Goal: Navigation & Orientation: Find specific page/section

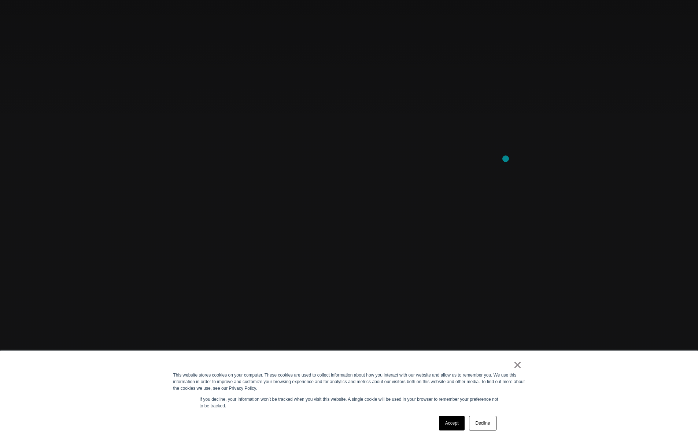
scroll to position [98, 0]
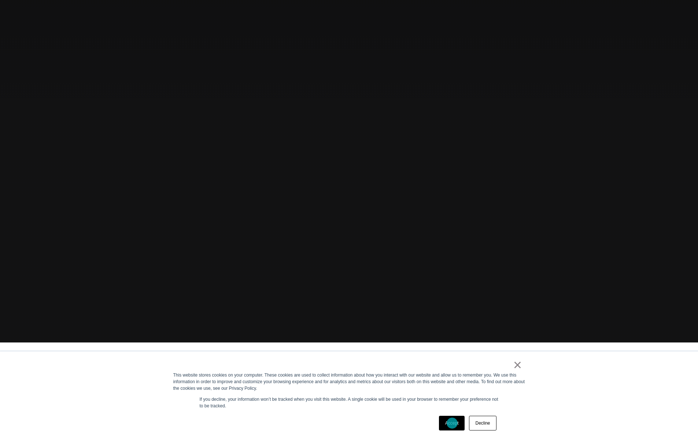
click at [452, 423] on link "Accept" at bounding box center [452, 423] width 26 height 15
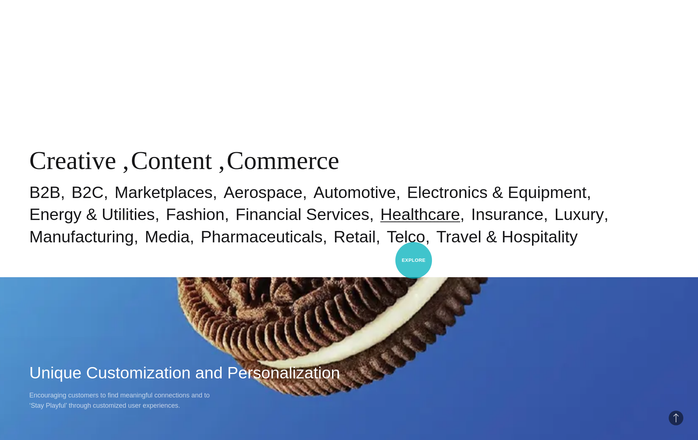
scroll to position [603, 0]
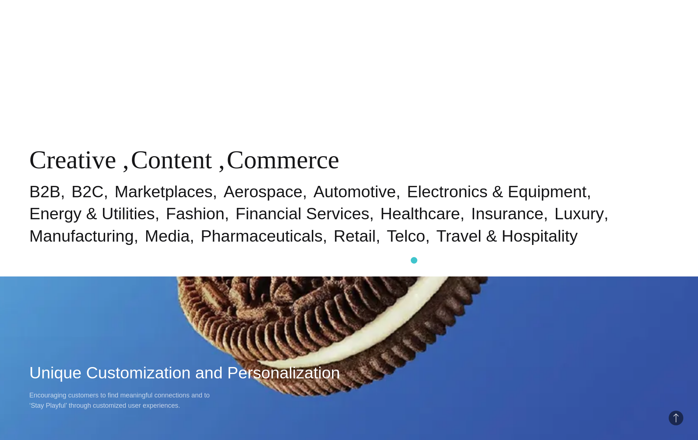
click at [414, 260] on div "Industries & Specialisms Creative , Content , Commerce B2B B2C Marketplaces Aer…" at bounding box center [349, 56] width 698 height 440
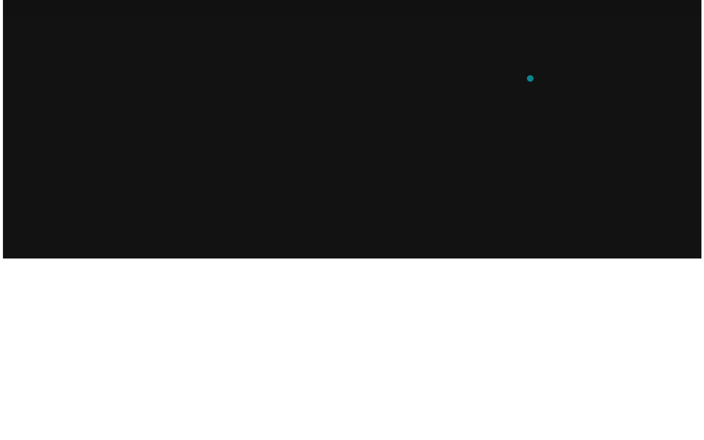
scroll to position [0, 0]
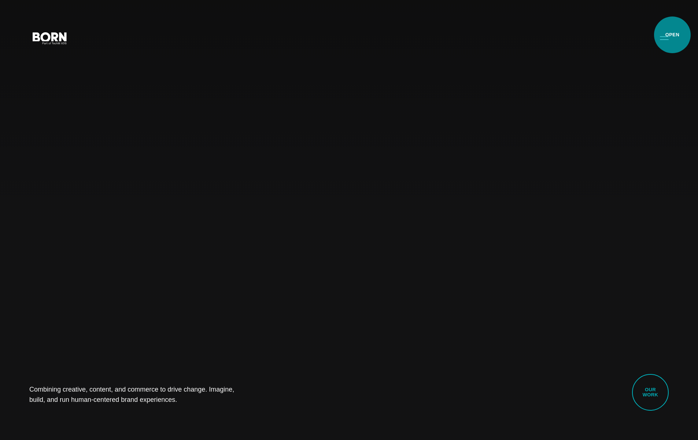
click at [673, 35] on button "Primary Menu" at bounding box center [665, 37] width 18 height 15
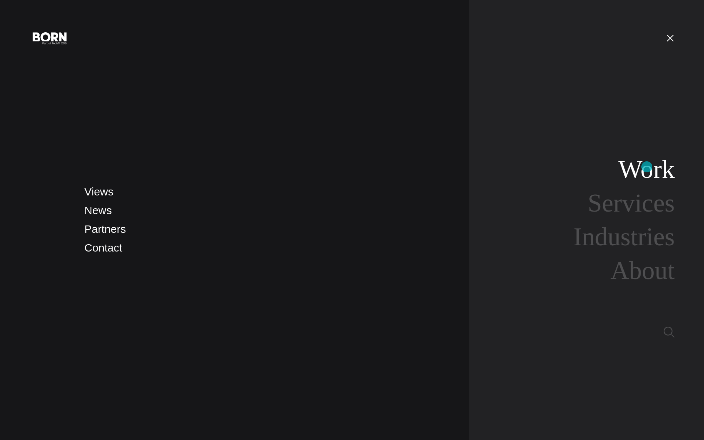
click at [647, 167] on link "Work" at bounding box center [646, 169] width 56 height 28
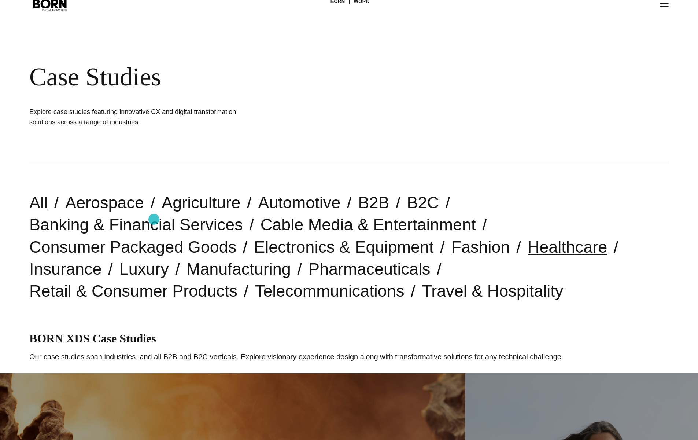
scroll to position [29, 0]
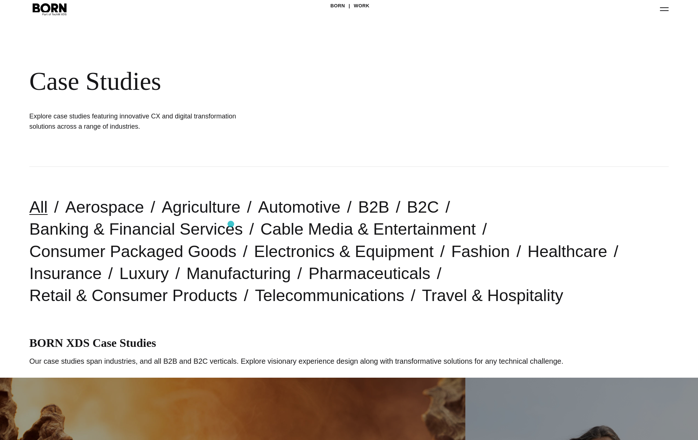
drag, startPoint x: 25, startPoint y: 231, endPoint x: 231, endPoint y: 224, distance: 205.8
click at [231, 224] on div "All Aerospace Agriculture Automotive B2B B2C Banking & Financial Services Cable…" at bounding box center [349, 251] width 698 height 169
copy link "Cable Media & Entertainment"
